Goal: Register for event/course

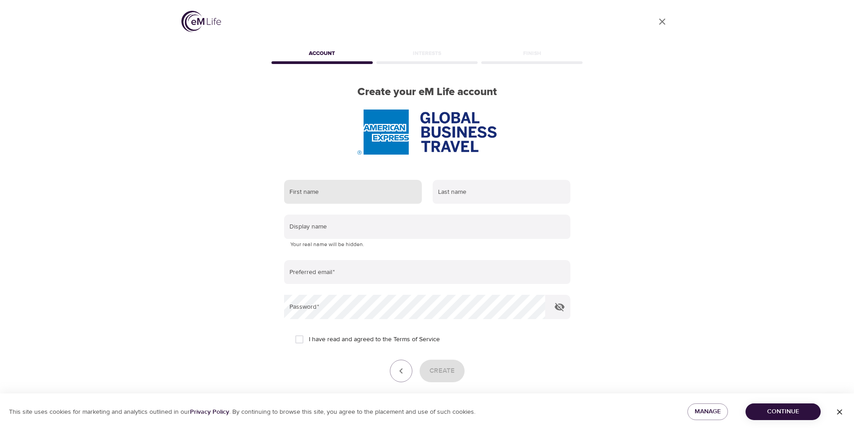
click at [360, 190] on input "text" at bounding box center [353, 192] width 138 height 24
type input "Patrizia"
type input "Haria"
type input "[EMAIL_ADDRESS][DOMAIN_NAME]"
click at [302, 337] on input "I have read and agreed to the Terms of Service" at bounding box center [299, 339] width 19 height 19
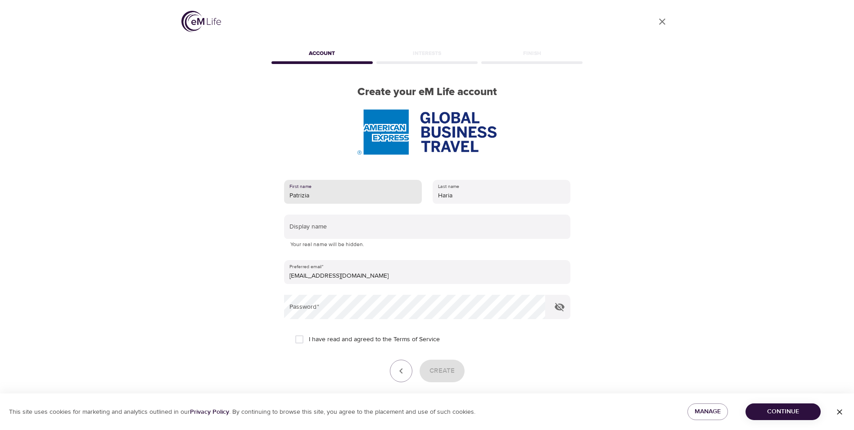
checkbox input "true"
click at [440, 369] on span "Create" at bounding box center [442, 371] width 25 height 12
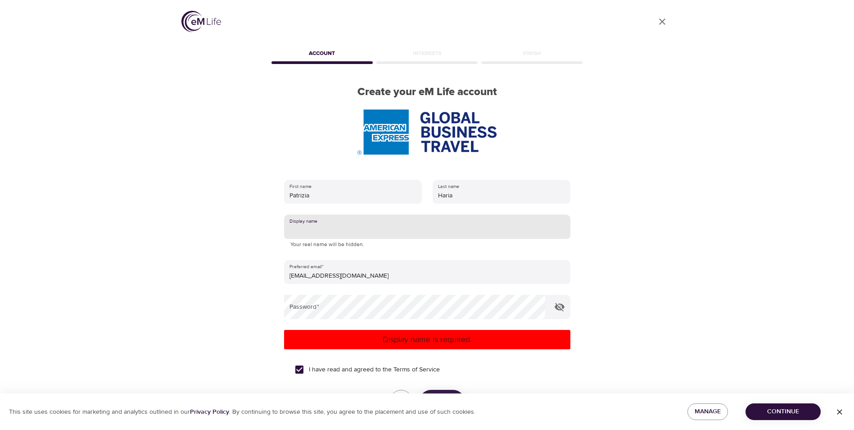
click at [394, 230] on input "text" at bounding box center [427, 226] width 286 height 24
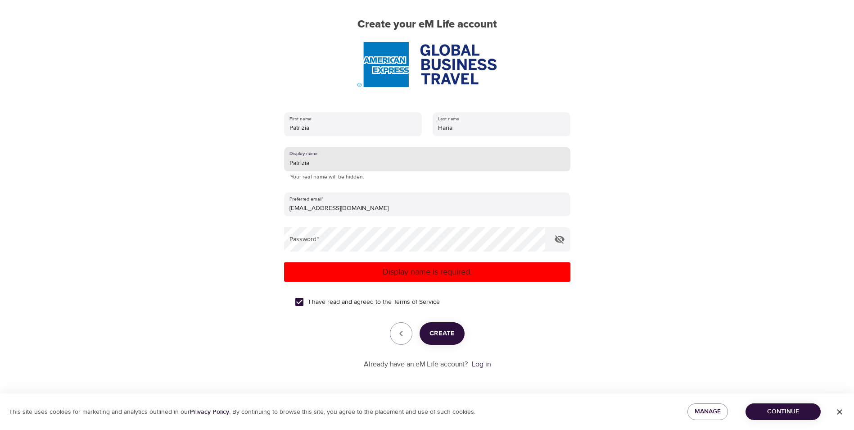
scroll to position [68, 0]
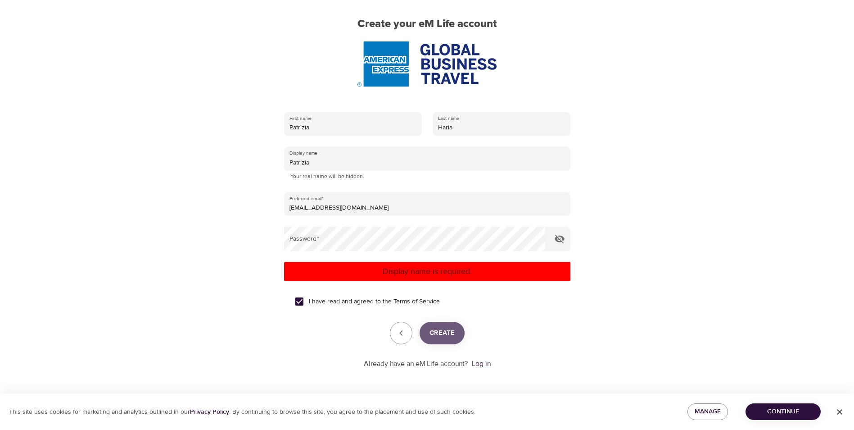
click at [439, 329] on span "Create" at bounding box center [442, 333] width 25 height 12
click at [442, 330] on span "Create" at bounding box center [442, 333] width 25 height 12
click at [446, 331] on span "Create" at bounding box center [442, 333] width 25 height 12
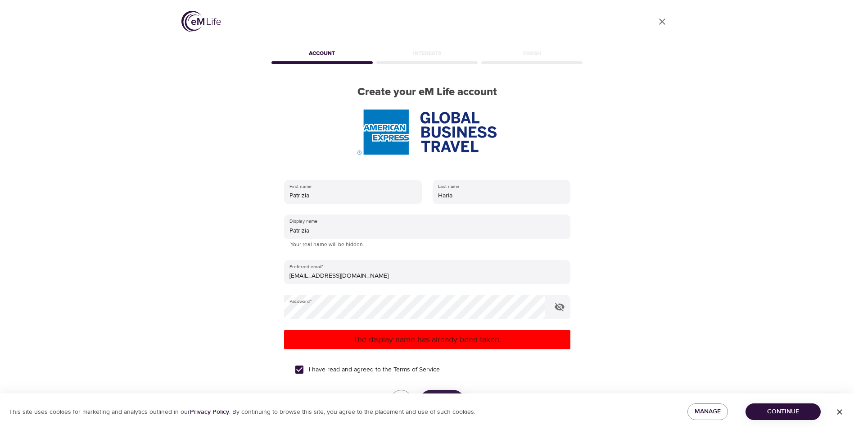
scroll to position [45, 0]
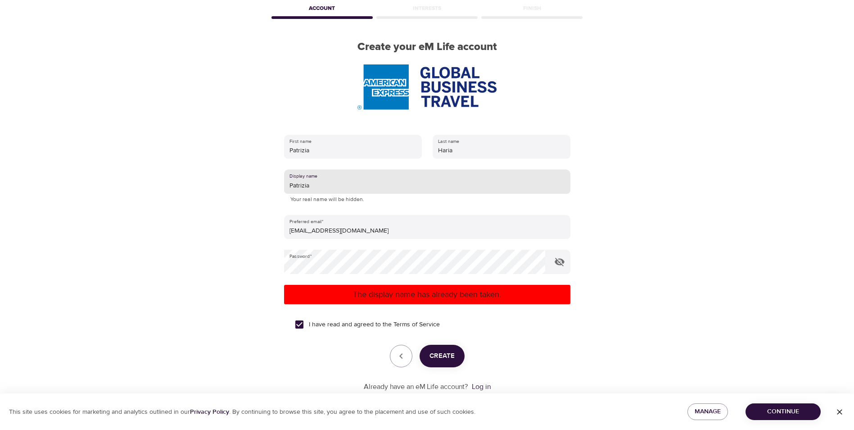
click at [336, 182] on input "Patrizia" at bounding box center [427, 181] width 286 height 24
click at [449, 358] on span "Create" at bounding box center [442, 356] width 25 height 12
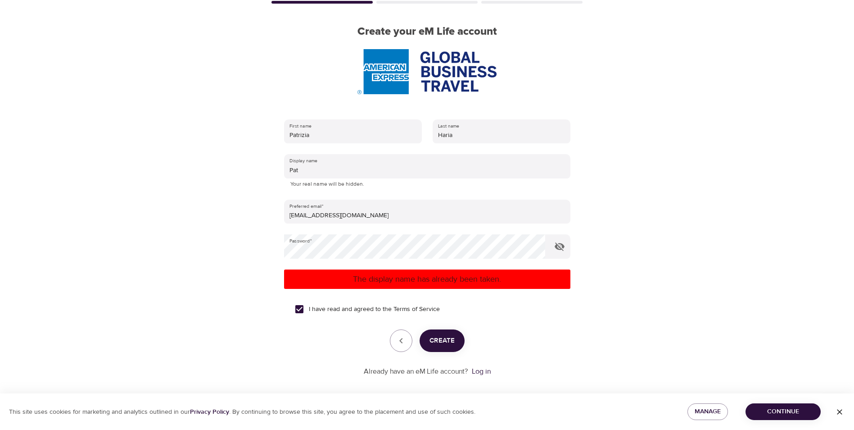
scroll to position [68, 0]
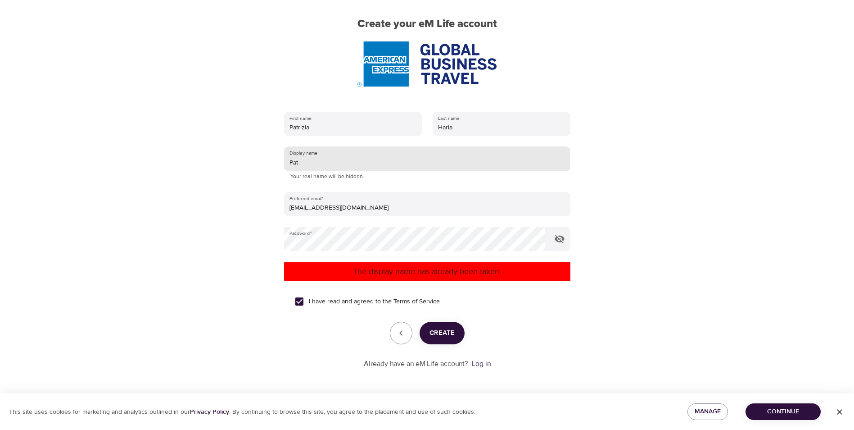
click at [314, 167] on input "Pat" at bounding box center [427, 158] width 286 height 24
type input "P"
type input "Haria"
click at [451, 339] on span "Create" at bounding box center [442, 333] width 25 height 12
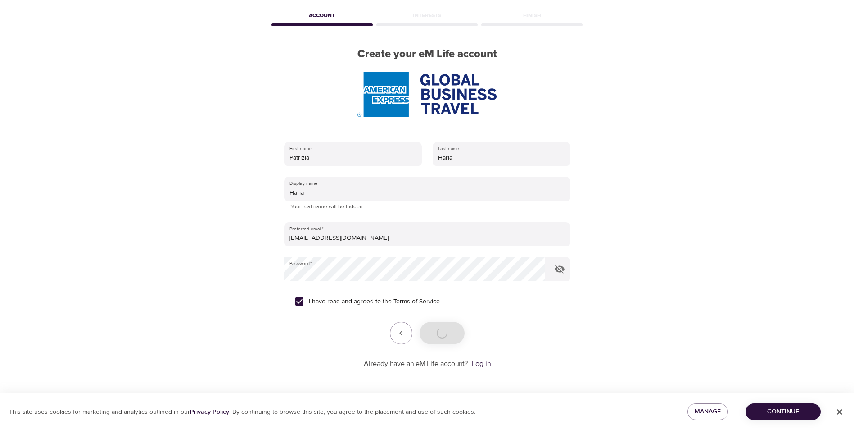
scroll to position [38, 0]
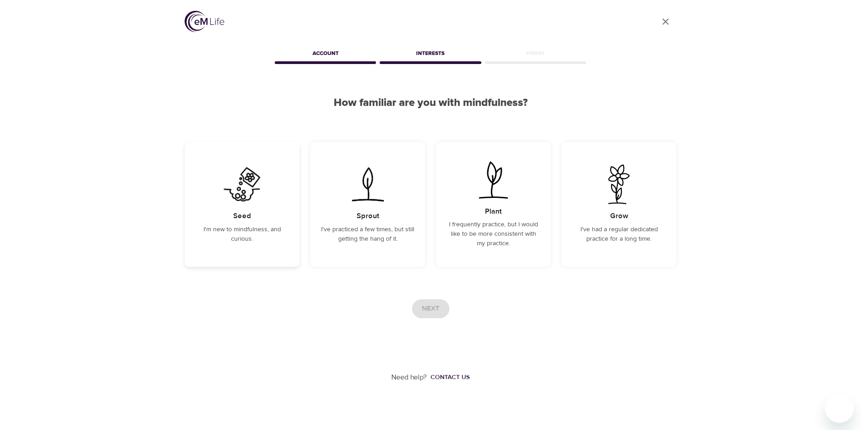
click at [283, 213] on div "Seed I'm new to mindfulness, and curious." at bounding box center [242, 204] width 115 height 125
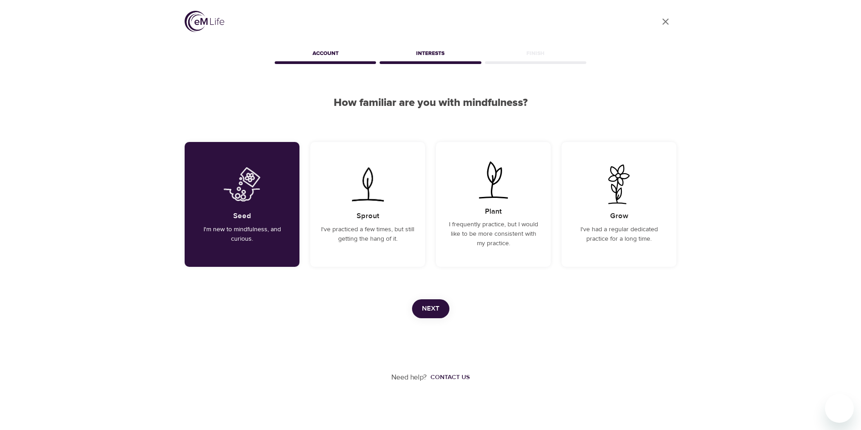
click at [429, 308] on span "Next" at bounding box center [431, 309] width 18 height 12
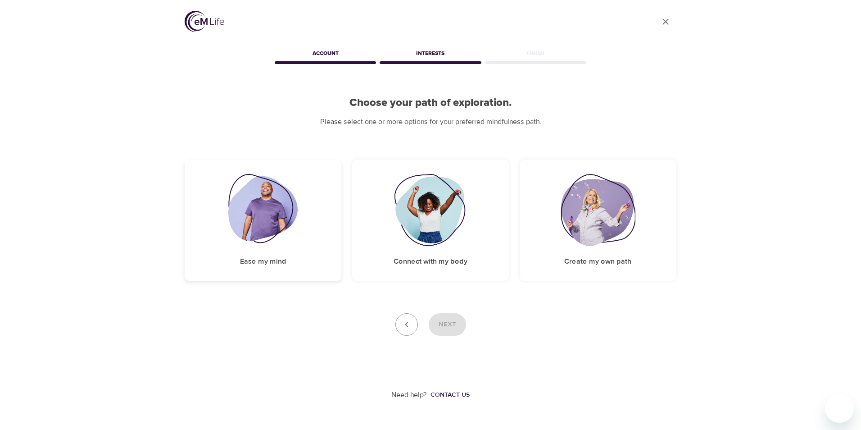
click at [283, 213] on img at bounding box center [263, 210] width 70 height 72
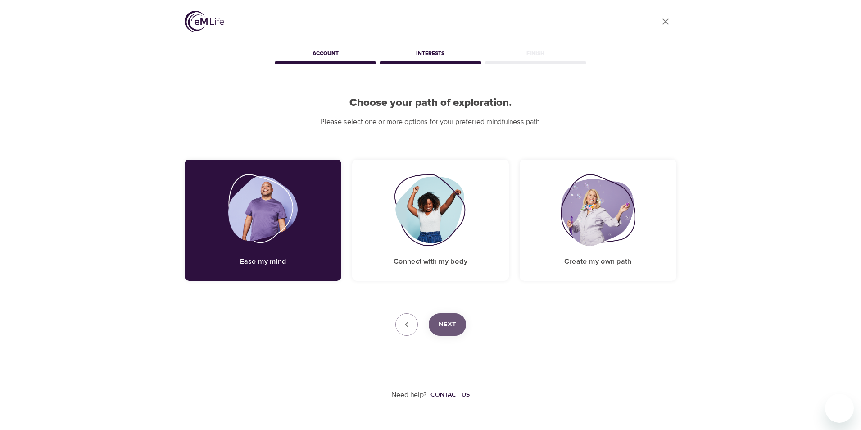
click at [447, 319] on span "Next" at bounding box center [448, 324] width 18 height 12
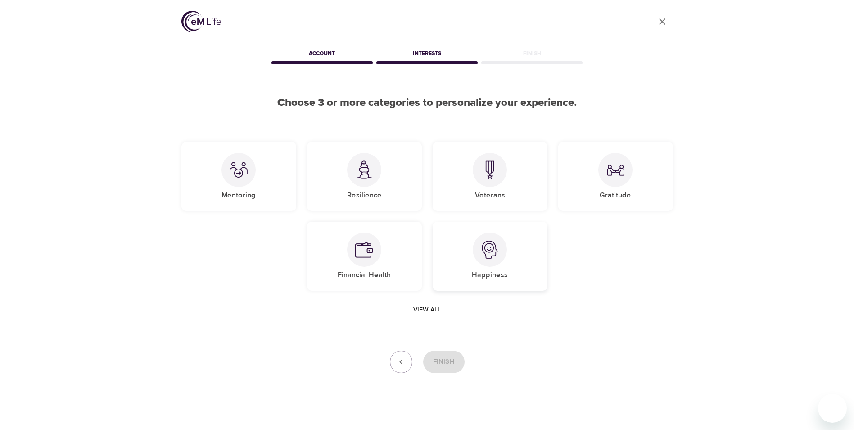
click at [493, 249] on img at bounding box center [490, 249] width 18 height 18
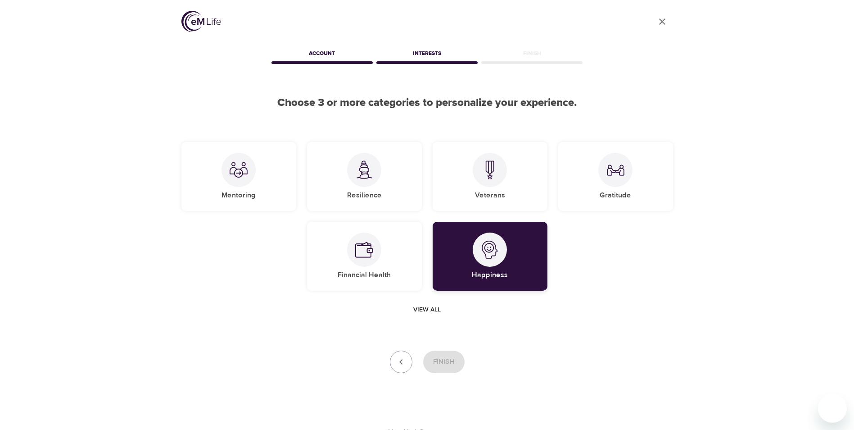
click at [493, 249] on img at bounding box center [490, 249] width 18 height 18
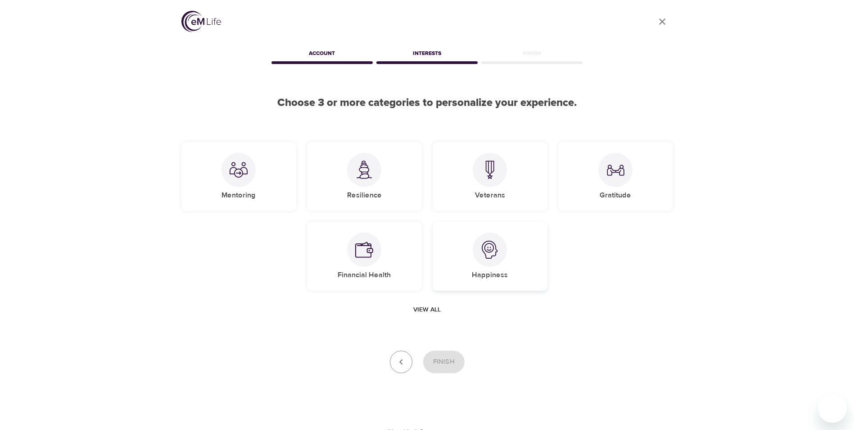
click at [493, 249] on img at bounding box center [490, 249] width 18 height 18
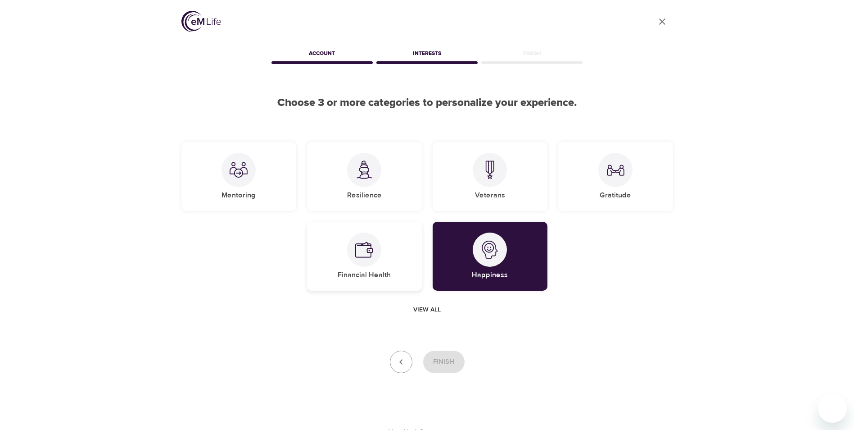
click at [363, 249] on img at bounding box center [364, 249] width 18 height 18
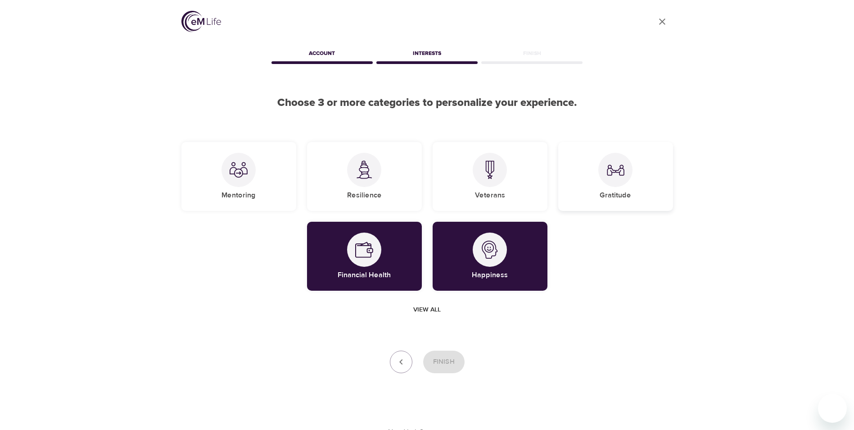
click at [613, 177] on img at bounding box center [616, 170] width 18 height 18
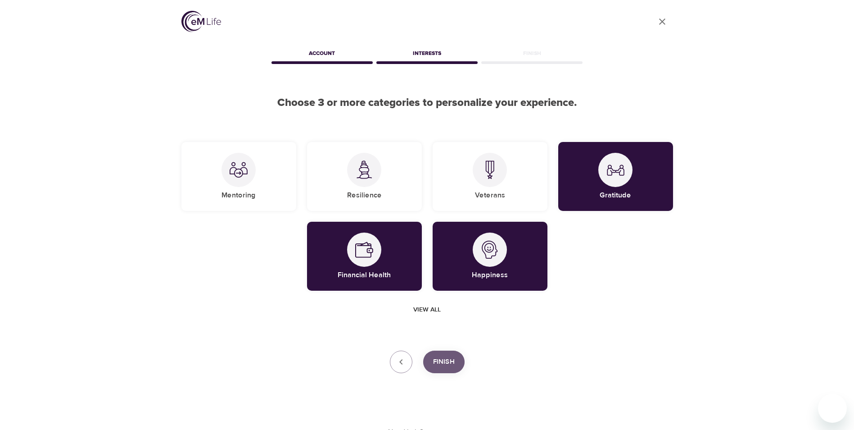
click at [452, 367] on button "Finish" at bounding box center [443, 361] width 41 height 23
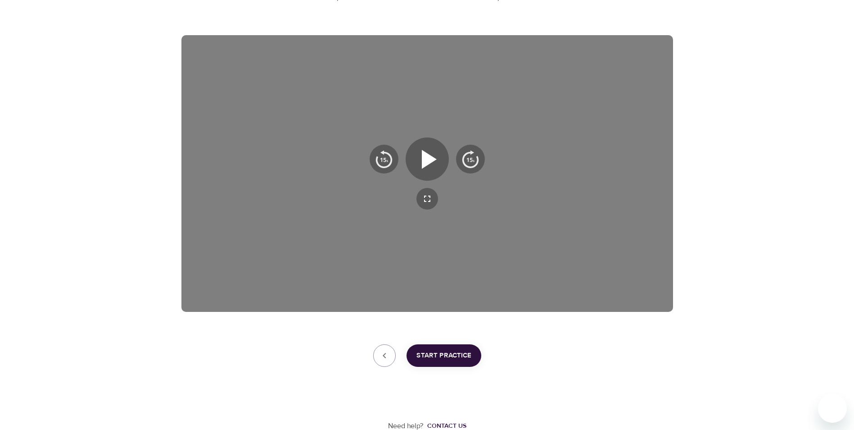
scroll to position [126, 0]
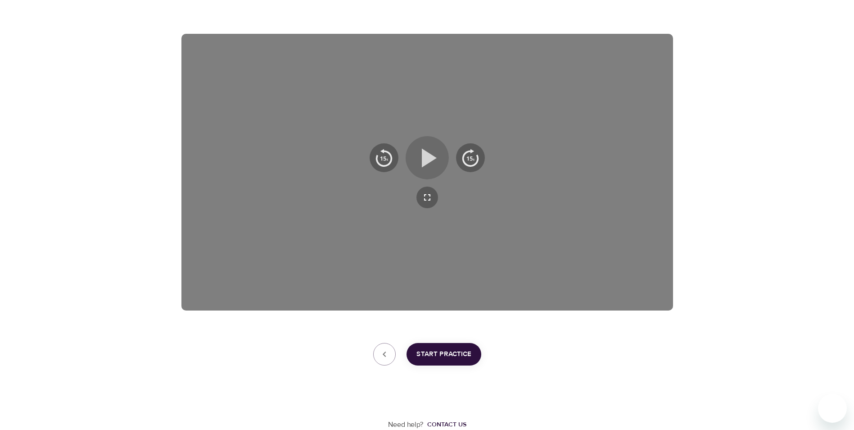
click at [431, 163] on icon "button" at bounding box center [427, 157] width 32 height 32
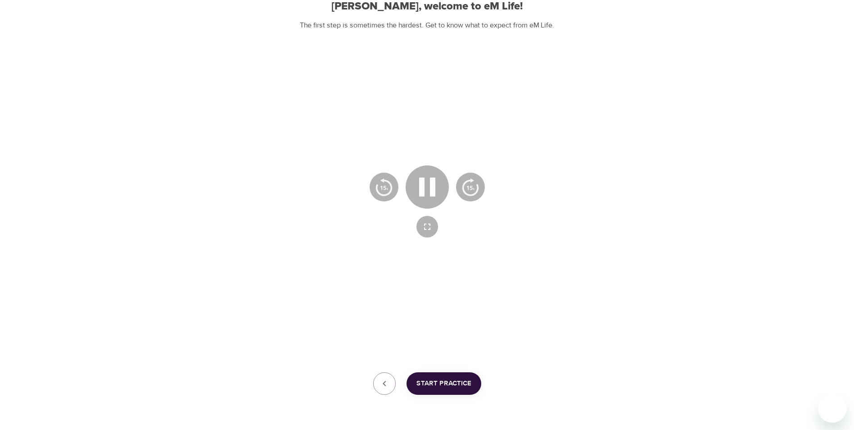
scroll to position [81, 0]
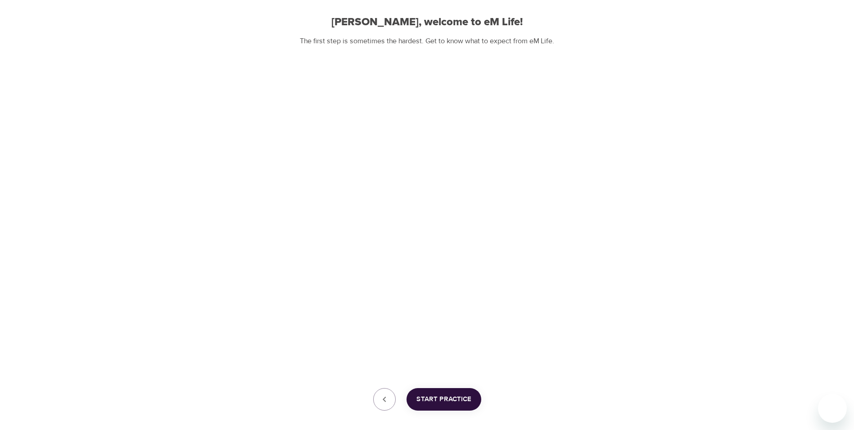
click at [456, 398] on span "Start Practice" at bounding box center [444, 399] width 55 height 12
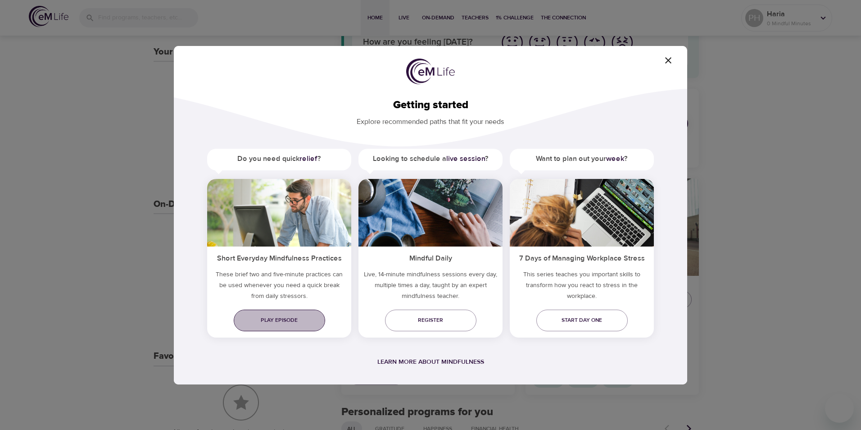
click at [286, 312] on link "Play episode" at bounding box center [279, 320] width 91 height 22
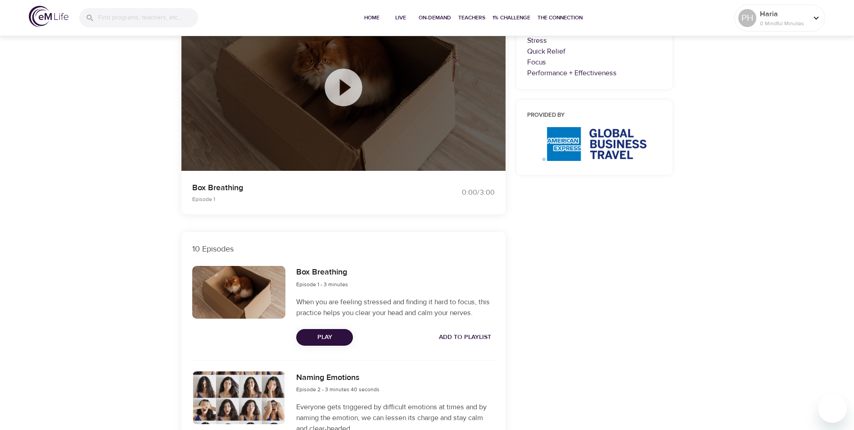
scroll to position [180, 0]
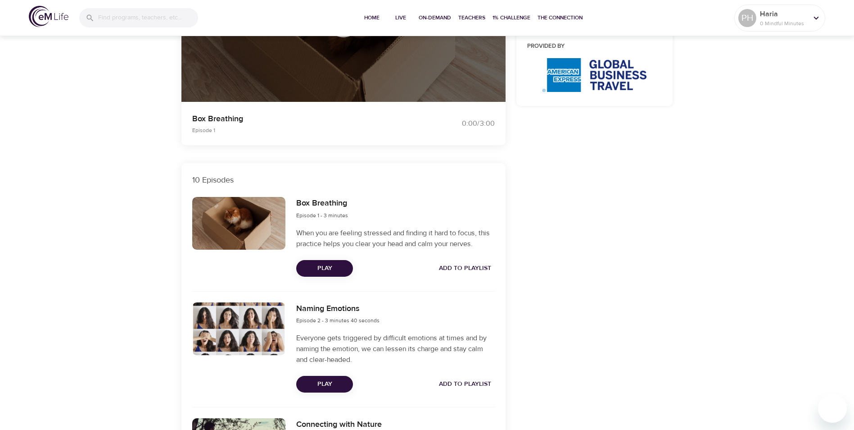
drag, startPoint x: 762, startPoint y: 121, endPoint x: 759, endPoint y: 108, distance: 13.3
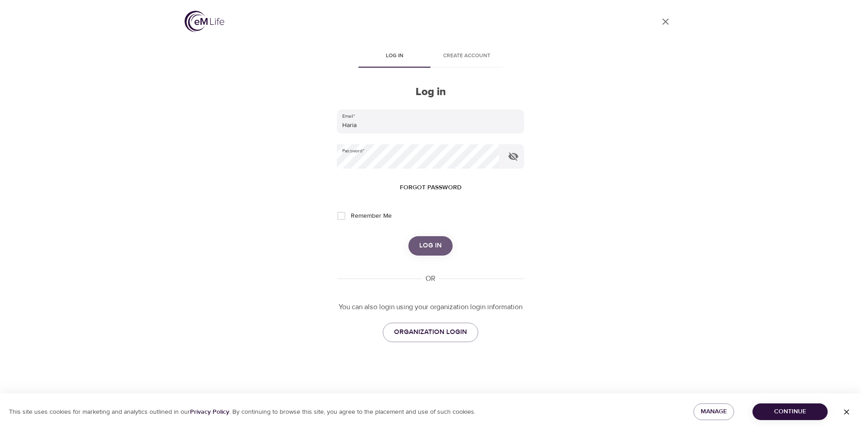
click at [444, 247] on button "Log in" at bounding box center [430, 245] width 44 height 19
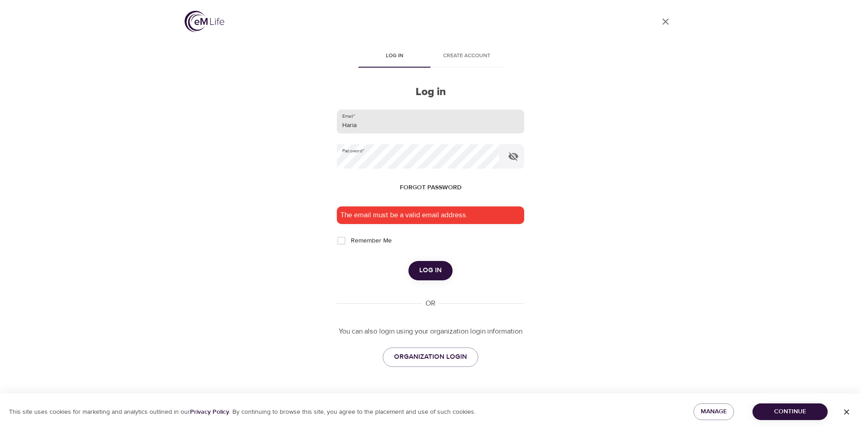
click at [386, 129] on input "Haria" at bounding box center [430, 121] width 187 height 24
type input "H"
type input "[EMAIL_ADDRESS][DOMAIN_NAME]"
click at [342, 241] on input "Remember Me" at bounding box center [341, 240] width 19 height 19
checkbox input "true"
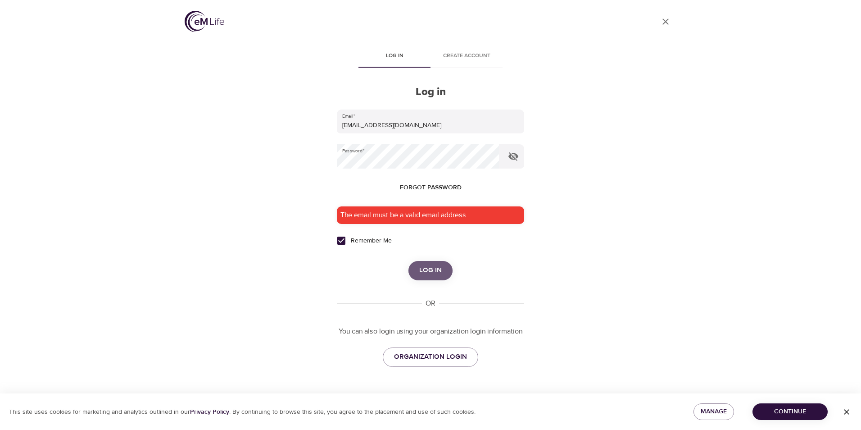
click at [431, 271] on span "Log in" at bounding box center [430, 270] width 23 height 12
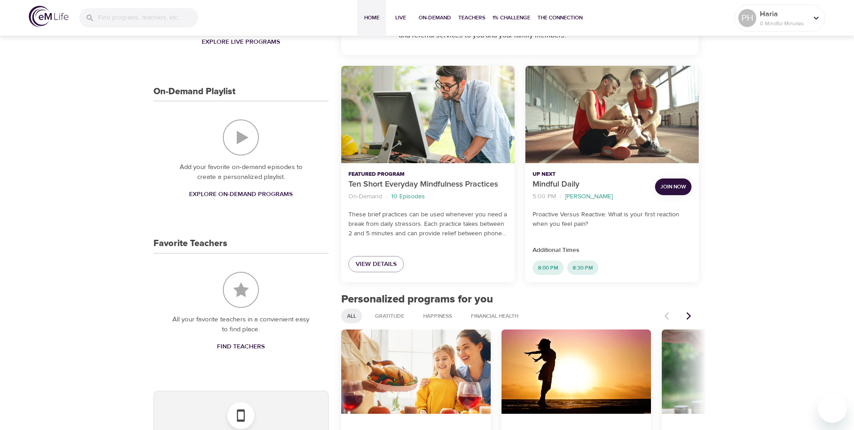
scroll to position [225, 0]
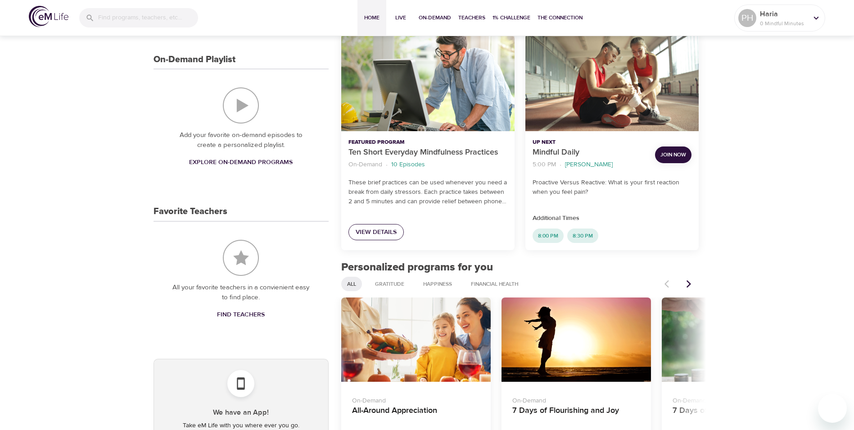
click at [384, 228] on span "View Details" at bounding box center [376, 232] width 41 height 11
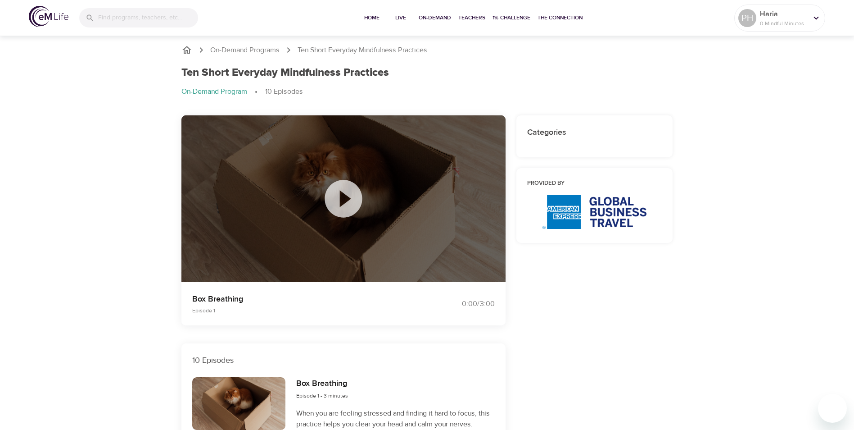
click at [351, 207] on icon at bounding box center [343, 198] width 37 height 37
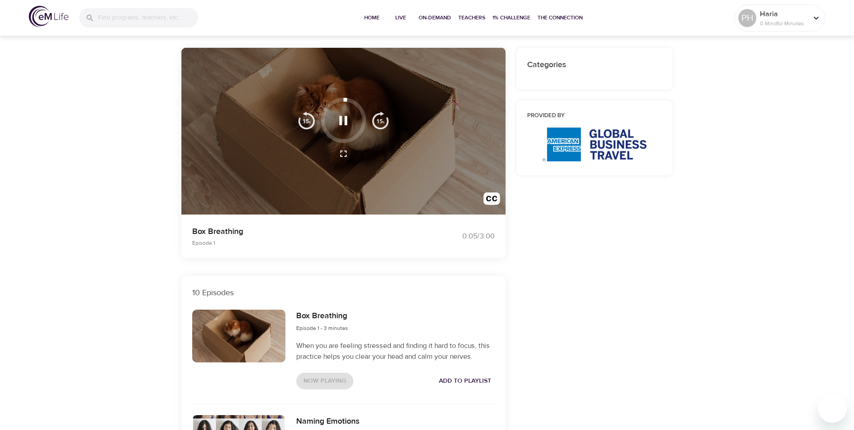
scroll to position [45, 0]
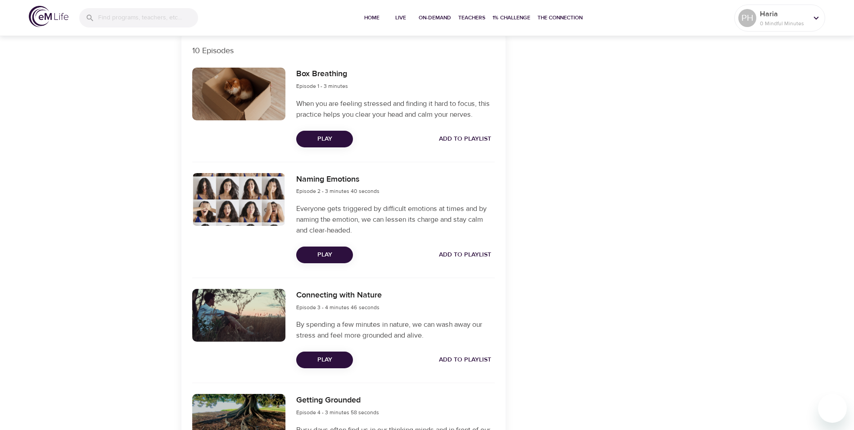
scroll to position [315, 0]
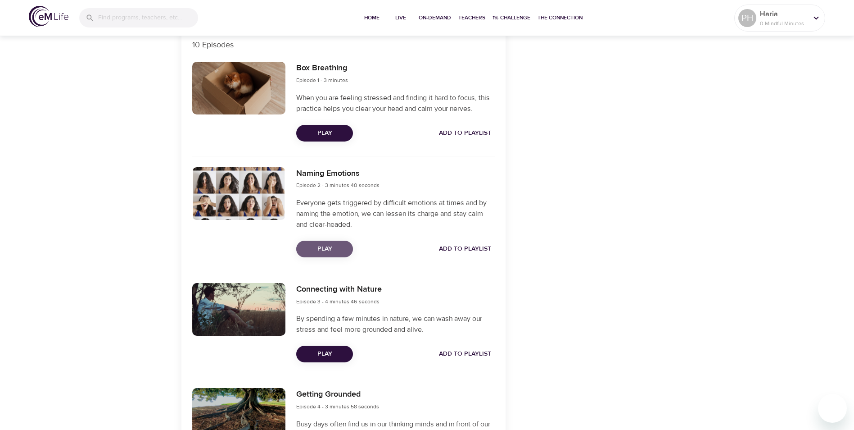
click at [328, 247] on span "Play" at bounding box center [325, 248] width 42 height 11
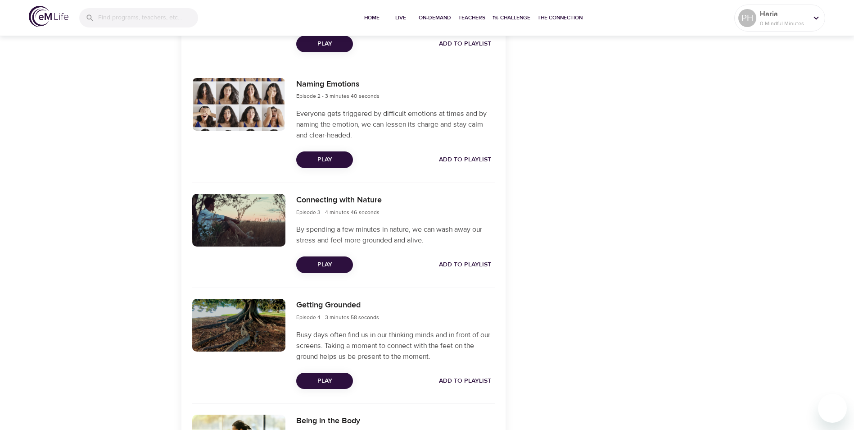
scroll to position [405, 0]
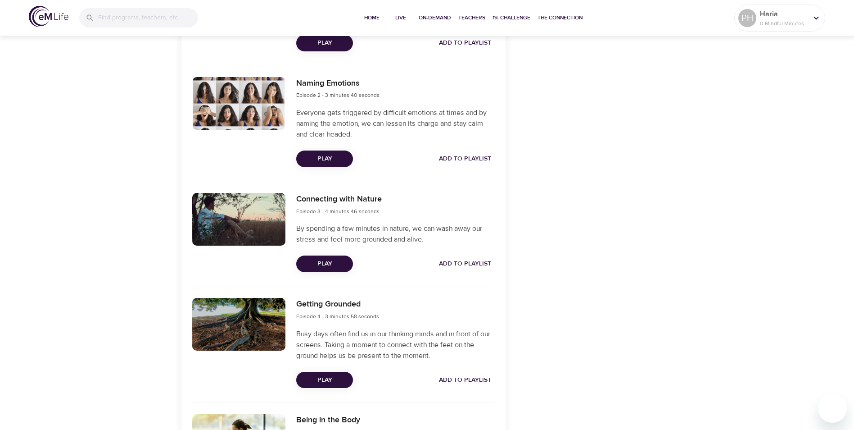
click at [335, 265] on span "Play" at bounding box center [325, 263] width 42 height 11
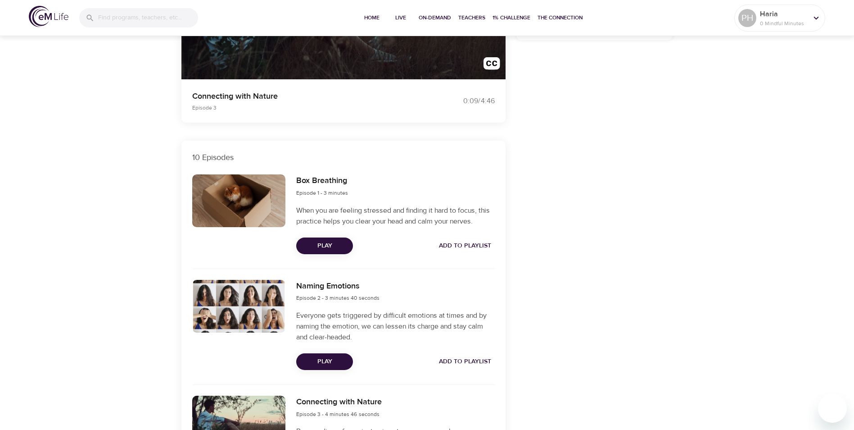
scroll to position [0, 0]
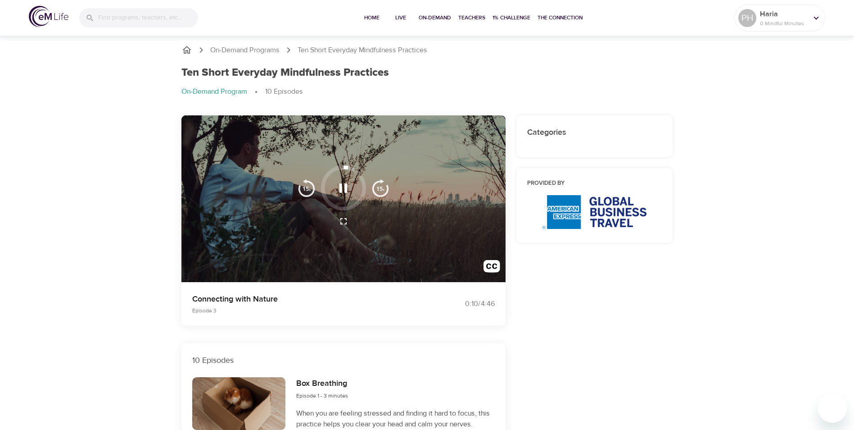
click at [345, 192] on icon "button" at bounding box center [344, 187] width 8 height 9
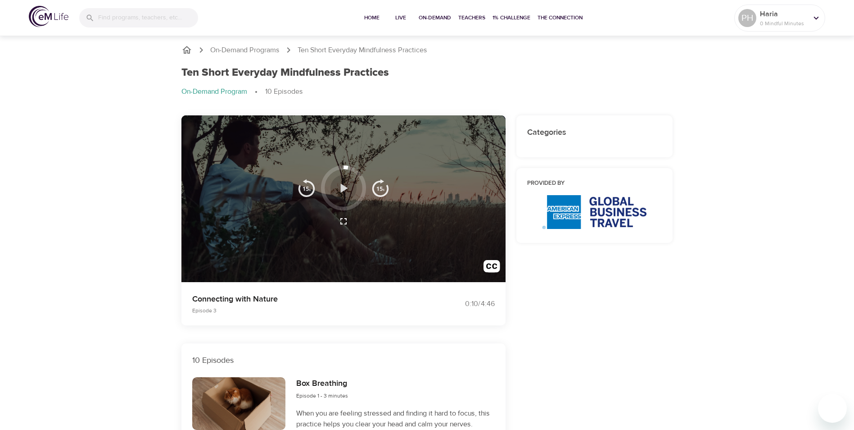
click at [341, 189] on icon "button" at bounding box center [344, 187] width 7 height 9
